Goal: Task Accomplishment & Management: Manage account settings

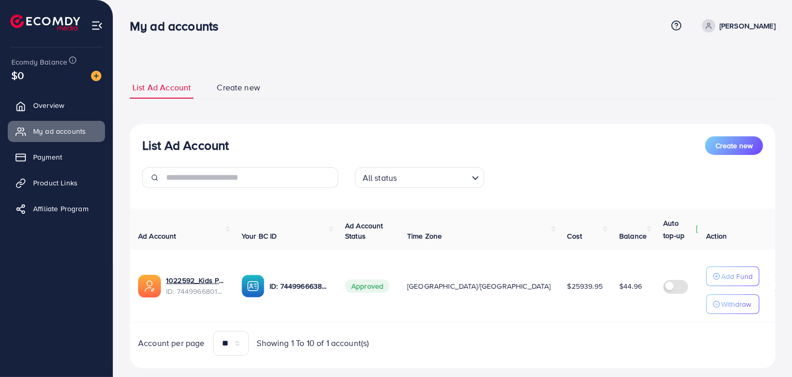
drag, startPoint x: 130, startPoint y: 26, endPoint x: 233, endPoint y: 30, distance: 102.5
click at [233, 30] on div "My ad accounts" at bounding box center [177, 26] width 113 height 15
click at [138, 26] on h3 "My ad accounts" at bounding box center [178, 26] width 97 height 15
drag, startPoint x: 131, startPoint y: 26, endPoint x: 168, endPoint y: 28, distance: 36.8
click at [168, 28] on h3 "My ad accounts" at bounding box center [178, 26] width 97 height 15
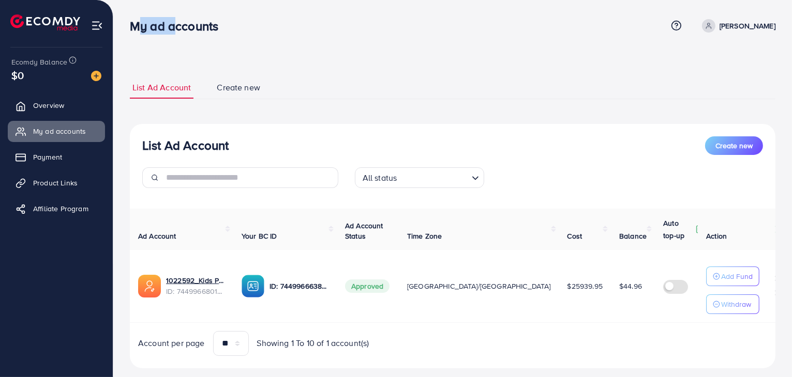
click at [154, 37] on div "My ad accounts Help Center Contact Support Term and policy About Us Zubair Ahma…" at bounding box center [452, 26] width 645 height 28
drag, startPoint x: 129, startPoint y: 26, endPoint x: 171, endPoint y: 25, distance: 41.9
click at [171, 25] on h3 "My ad accounts" at bounding box center [178, 26] width 97 height 15
click at [135, 29] on h3 "My ad accounts" at bounding box center [178, 26] width 97 height 15
drag, startPoint x: 129, startPoint y: 24, endPoint x: 172, endPoint y: 28, distance: 42.6
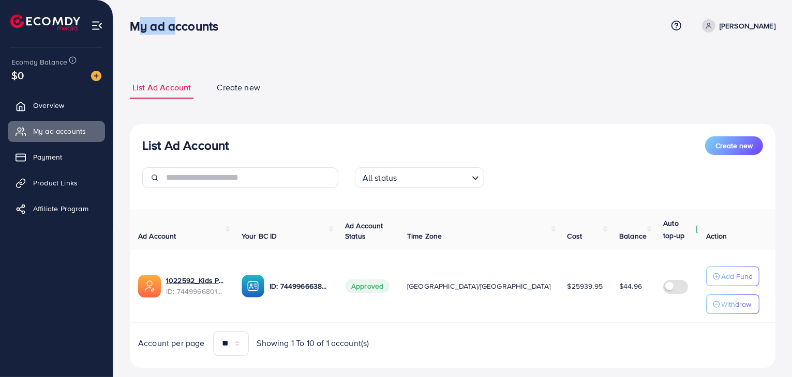
click at [171, 28] on h3 "My ad accounts" at bounding box center [178, 26] width 97 height 15
click at [177, 28] on h3 "My ad accounts" at bounding box center [178, 26] width 97 height 15
click at [130, 28] on h3 "My ad accounts" at bounding box center [178, 26] width 97 height 15
